Goal: Find specific page/section: Find specific page/section

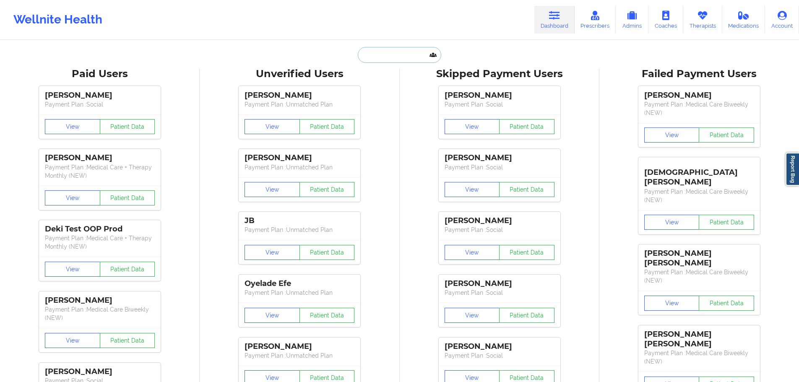
click at [395, 53] on input "text" at bounding box center [399, 55] width 83 height 16
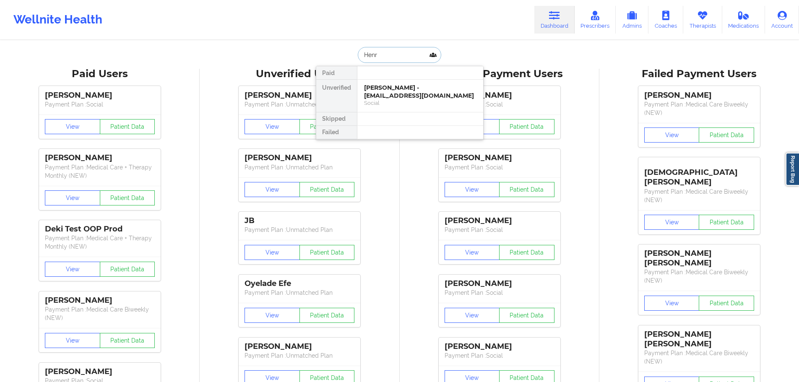
type input "[PERSON_NAME]"
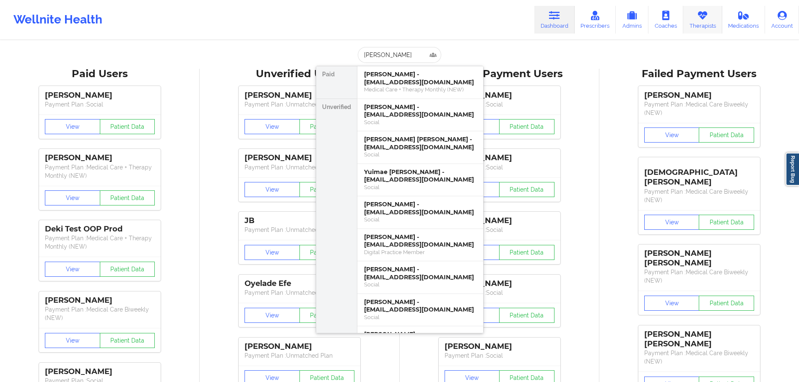
click at [702, 12] on icon at bounding box center [702, 15] width 11 height 9
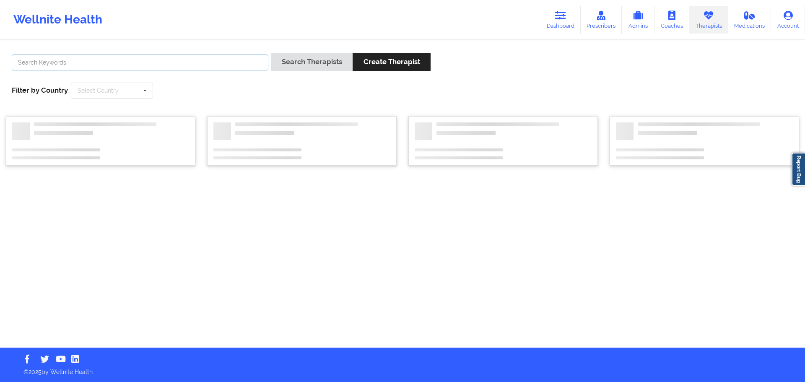
click at [184, 64] on input "text" at bounding box center [140, 63] width 257 height 16
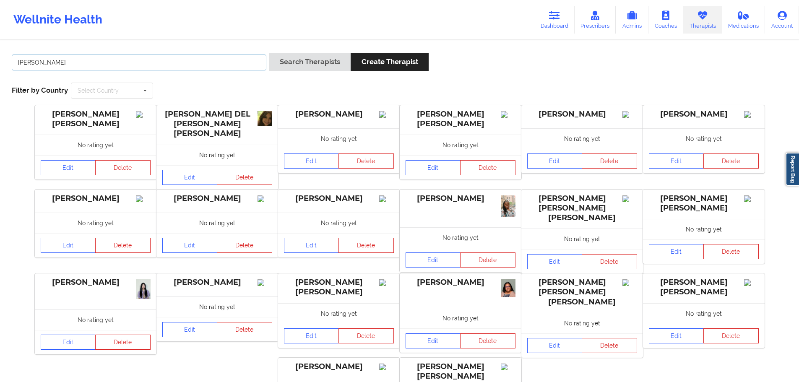
click at [269, 53] on button "Search Therapists" at bounding box center [309, 62] width 81 height 18
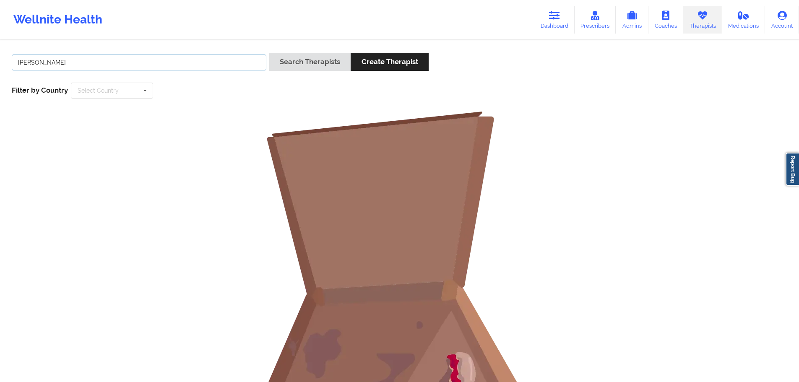
drag, startPoint x: 166, startPoint y: 65, endPoint x: 58, endPoint y: 63, distance: 107.4
click at [59, 63] on input "[PERSON_NAME]" at bounding box center [139, 63] width 255 height 16
type input "[PERSON_NAME]"
click at [269, 53] on button "Search Therapists" at bounding box center [309, 62] width 81 height 18
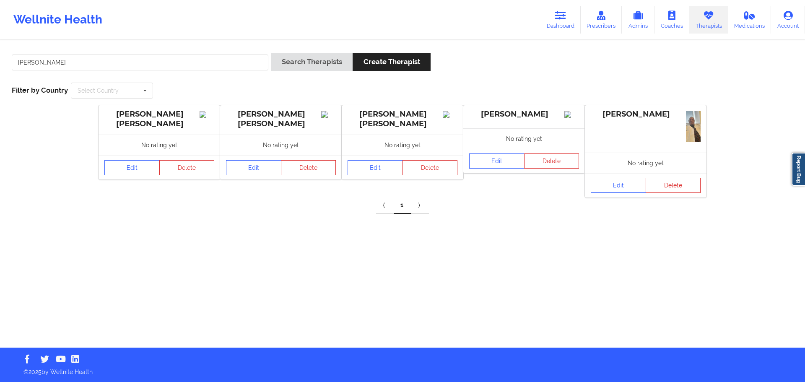
click at [629, 184] on link "Edit" at bounding box center [618, 185] width 55 height 15
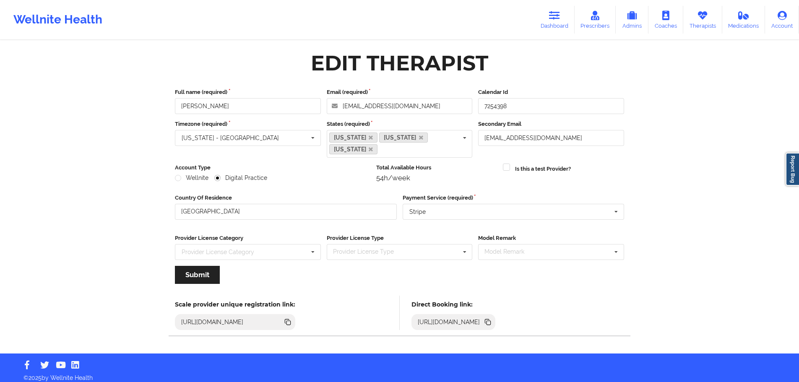
click at [491, 321] on icon at bounding box center [488, 323] width 4 height 4
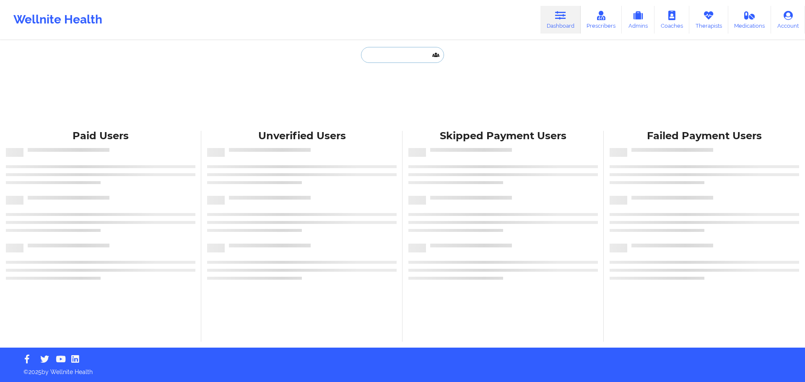
click at [402, 62] on input "text" at bounding box center [402, 55] width 83 height 16
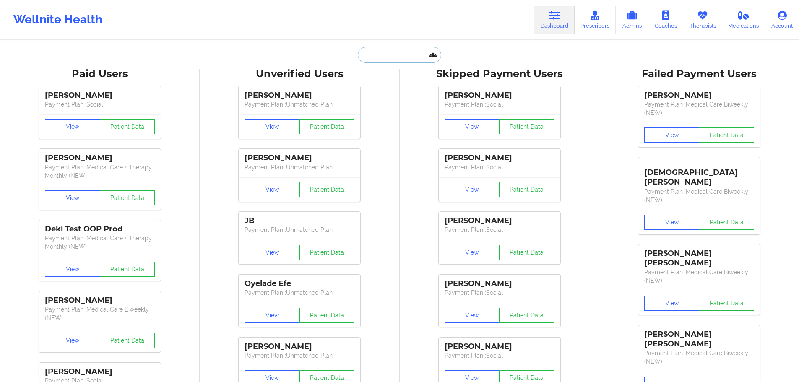
paste input "[EMAIL_ADDRESS][DOMAIN_NAME]"
type input "[EMAIL_ADDRESS][DOMAIN_NAME]"
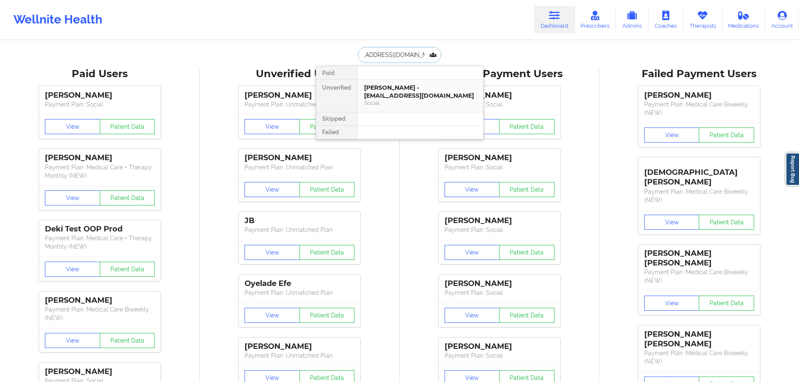
click at [408, 102] on div "Social" at bounding box center [420, 102] width 112 height 7
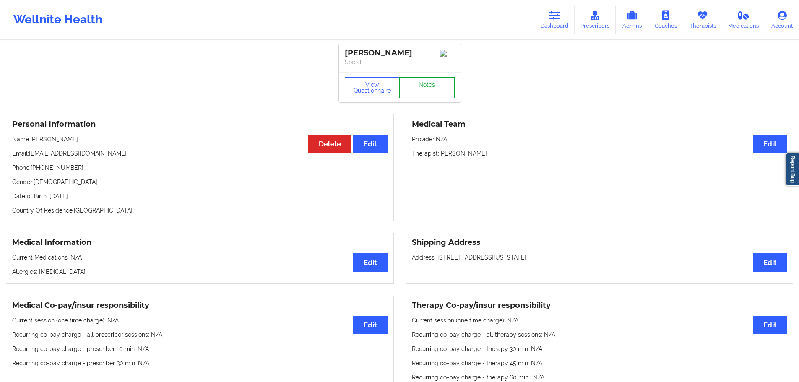
click at [431, 92] on link "Notes" at bounding box center [426, 87] width 55 height 21
